Goal: Transaction & Acquisition: Purchase product/service

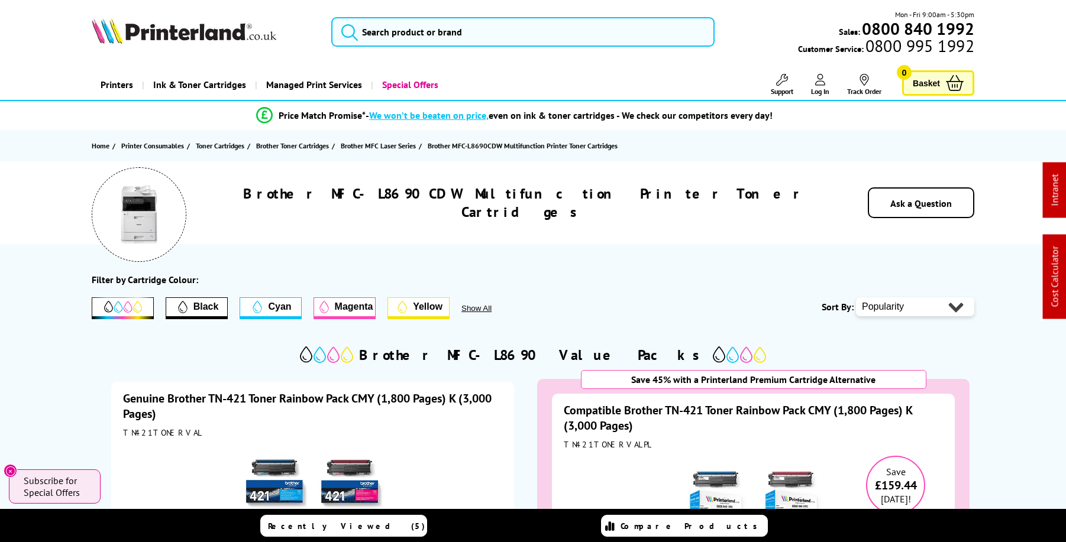
scroll to position [-2, 0]
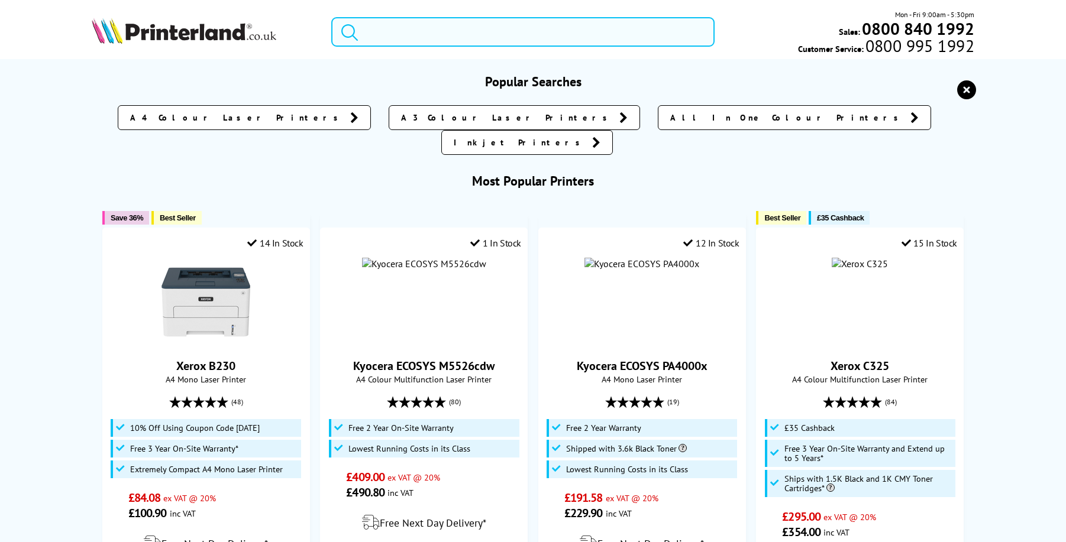
click at [413, 23] on input "search" at bounding box center [522, 32] width 383 height 30
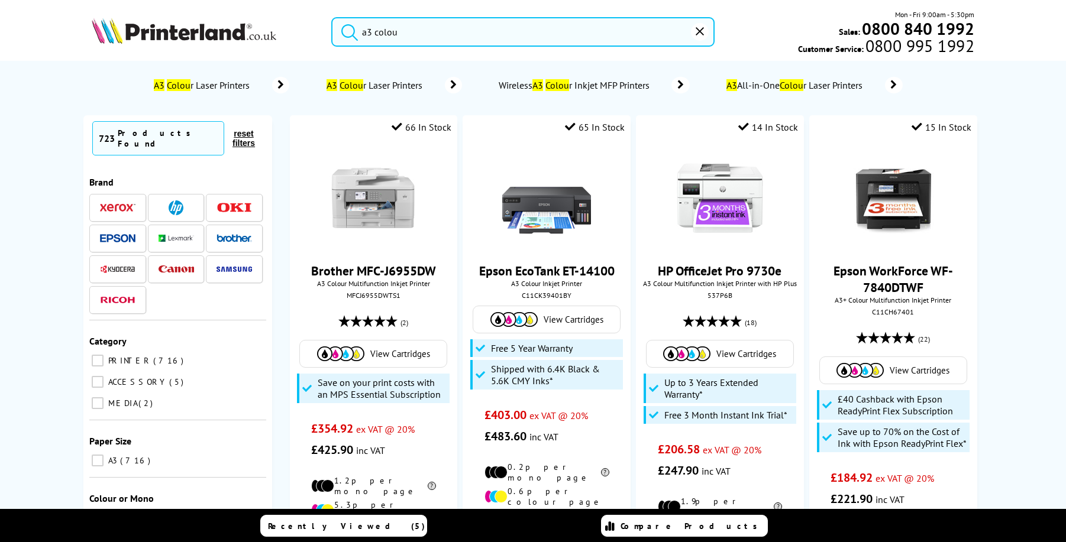
type input "a3 colou"
click at [233, 83] on span "A3 Colou r Laser Printers" at bounding box center [203, 85] width 102 height 12
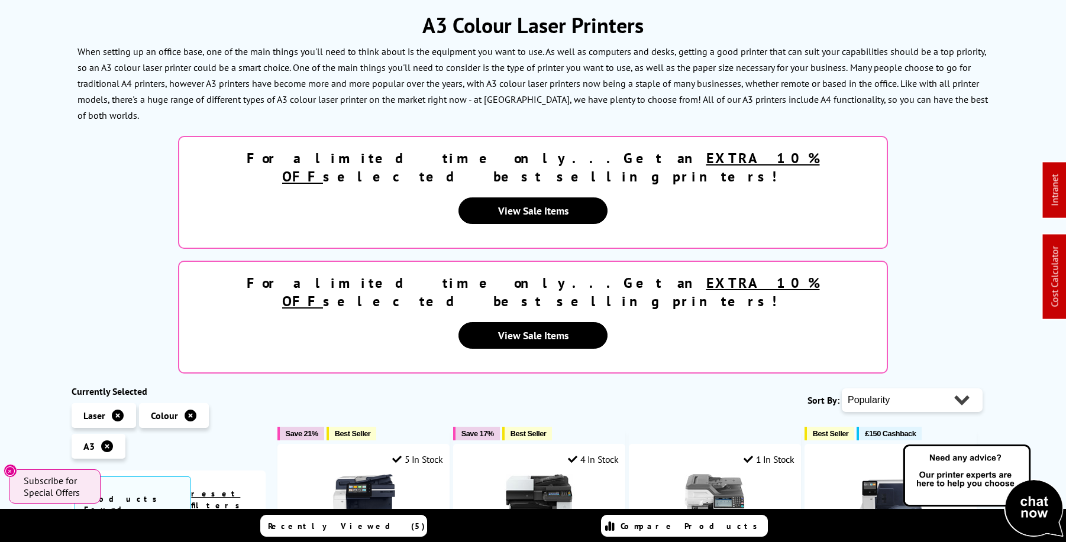
scroll to position [43, 0]
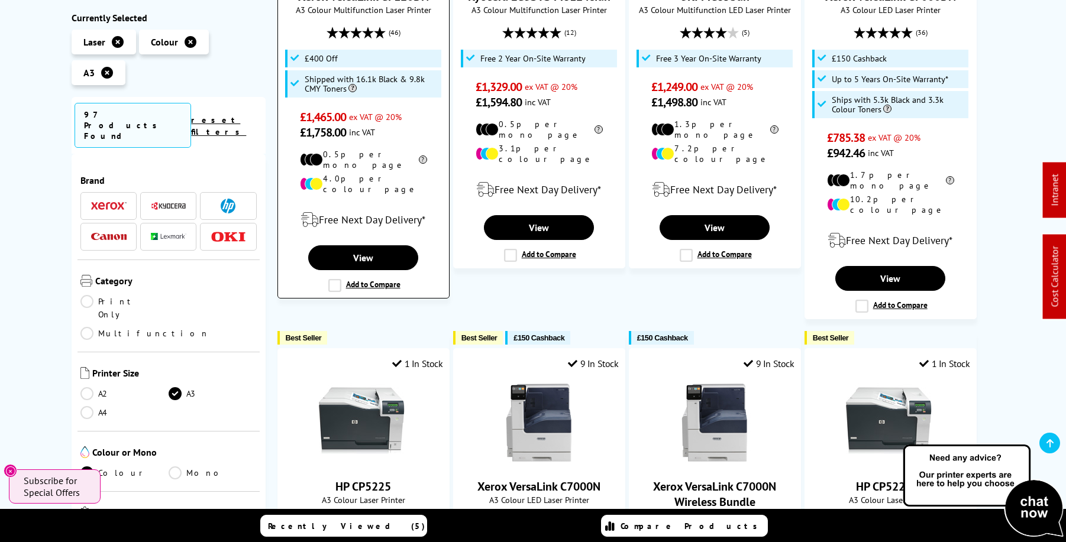
scroll to position [975, 0]
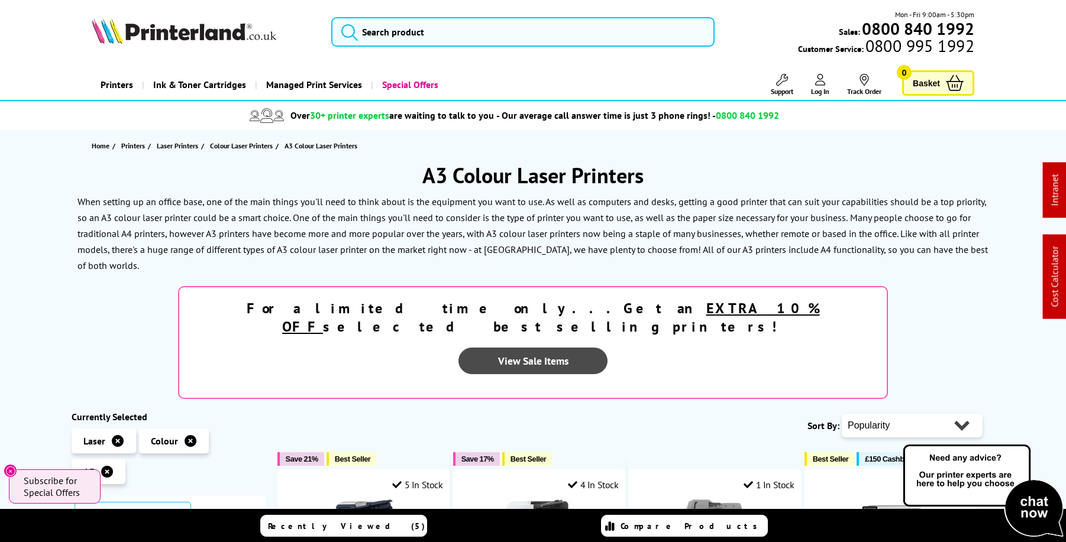
click at [607, 348] on link "View Sale Items" at bounding box center [532, 361] width 149 height 27
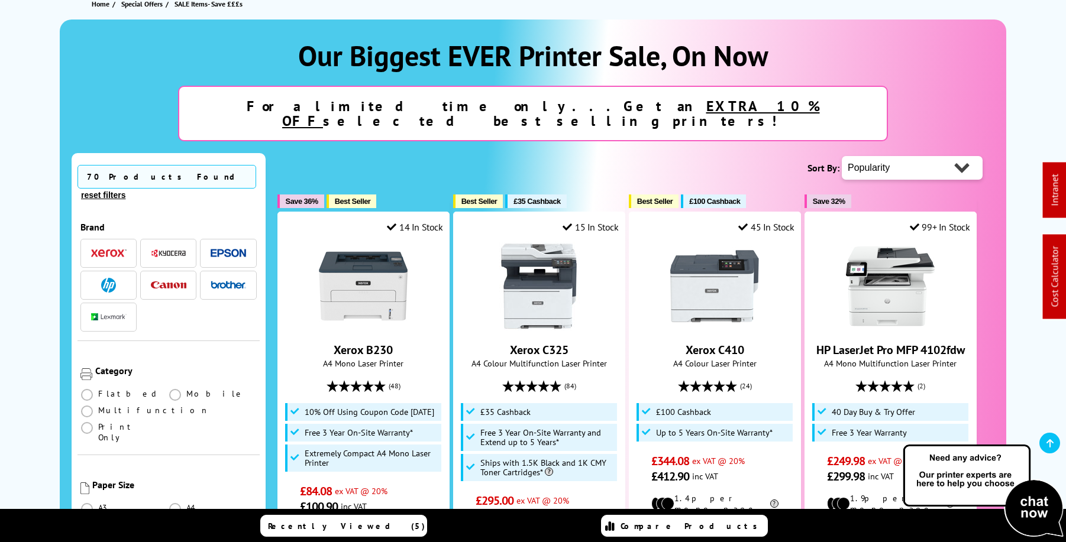
scroll to position [252, 0]
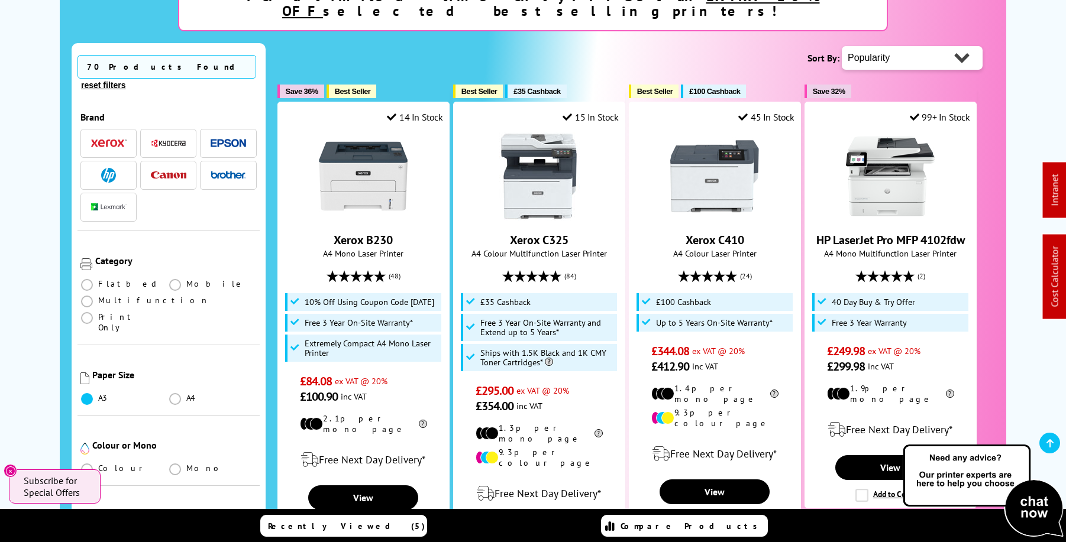
click at [86, 393] on span at bounding box center [87, 399] width 12 height 12
click at [98, 394] on input "radio" at bounding box center [98, 394] width 0 height 0
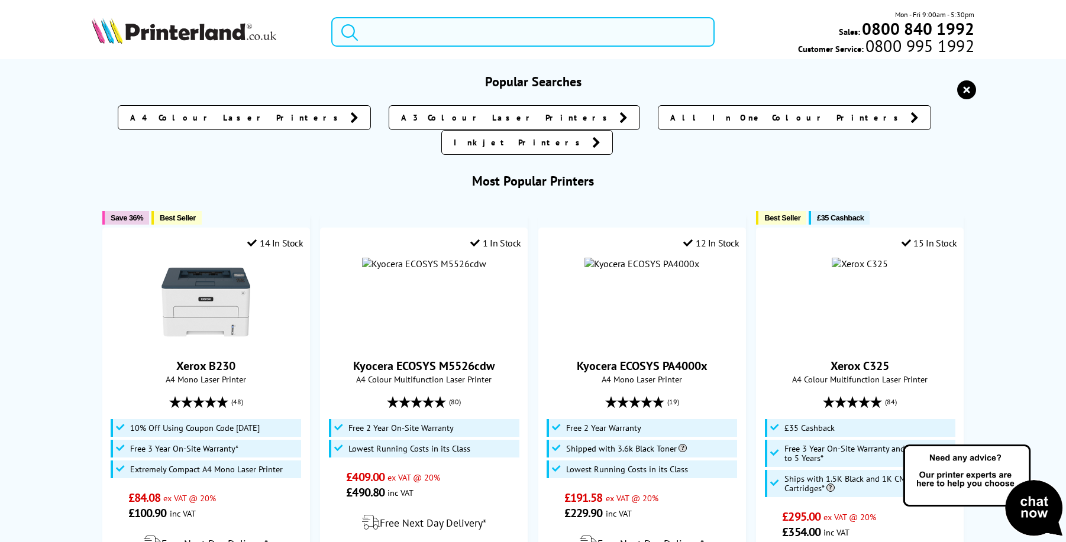
click at [377, 31] on input "search" at bounding box center [522, 32] width 383 height 30
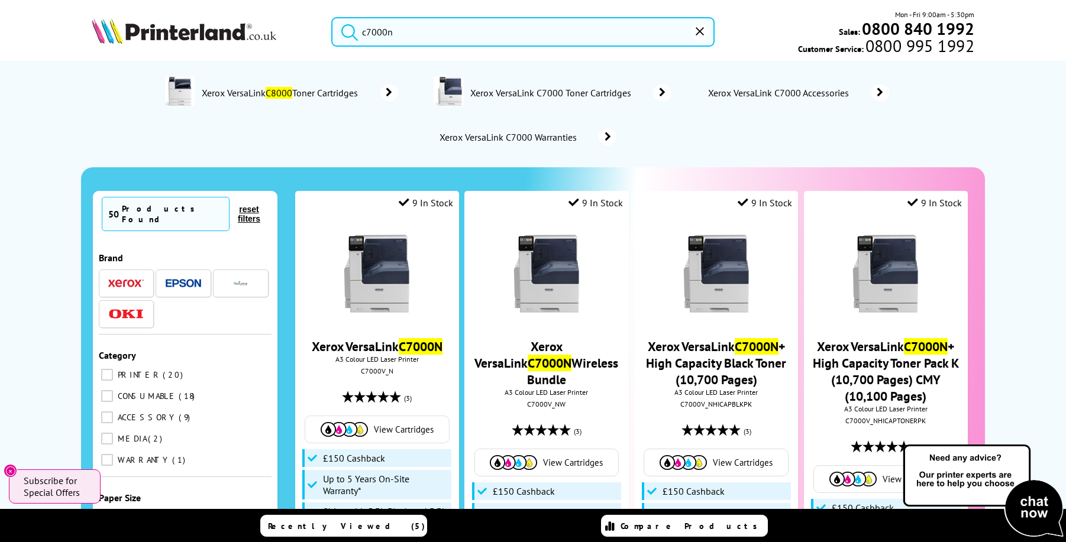
type input "c7000n"
click at [703, 35] on button "reset" at bounding box center [700, 32] width 18 height 18
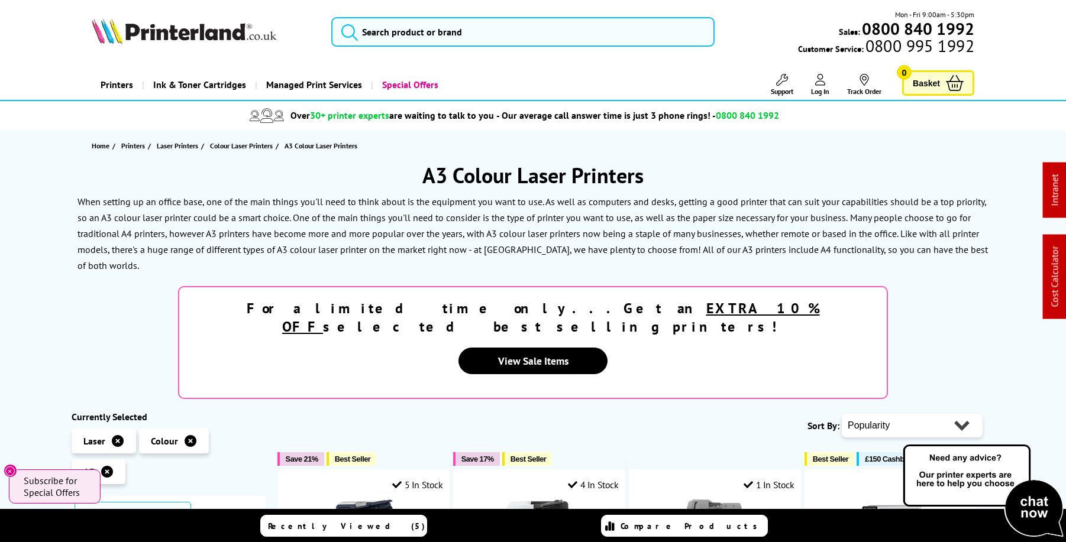
scroll to position [-1, 0]
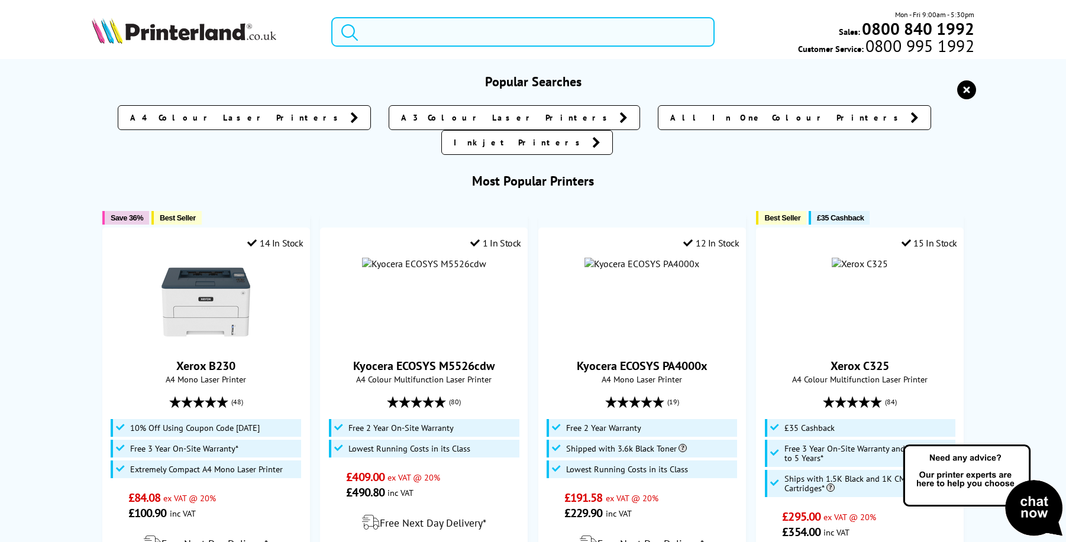
click at [514, 43] on input "search" at bounding box center [522, 32] width 383 height 30
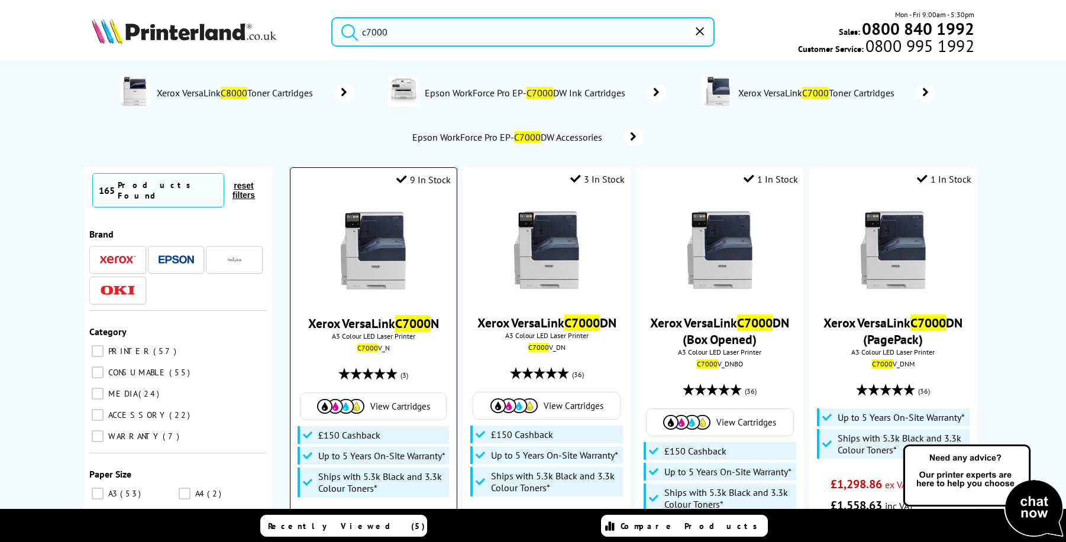
type input "c7000"
click at [387, 252] on img at bounding box center [373, 250] width 89 height 89
